Goal: Task Accomplishment & Management: Complete application form

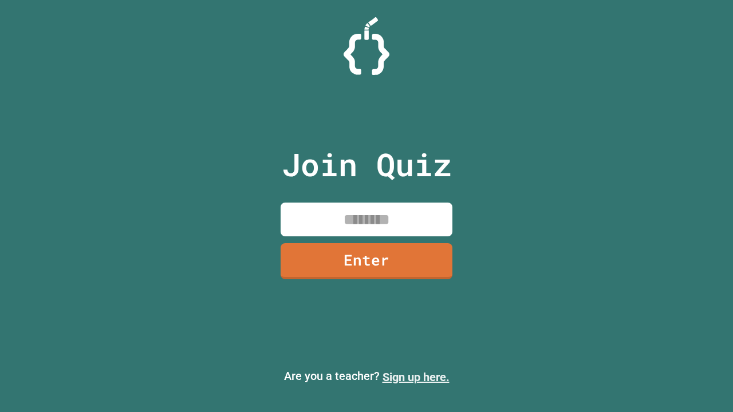
click at [416, 377] on link "Sign up here." at bounding box center [415, 377] width 67 height 14
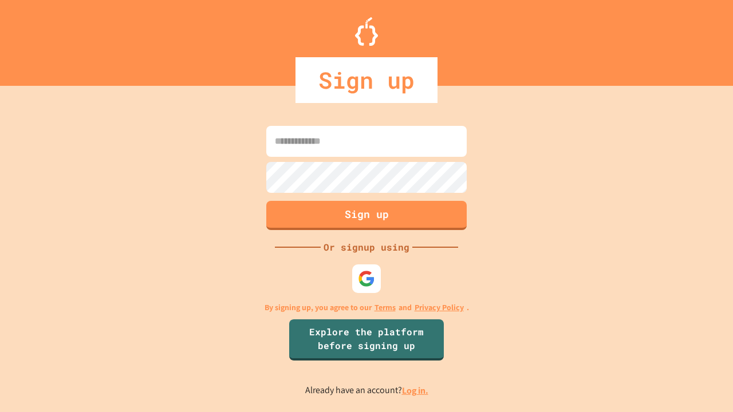
click at [416, 390] on link "Log in." at bounding box center [415, 391] width 26 height 12
